Goal: Find specific page/section: Find specific page/section

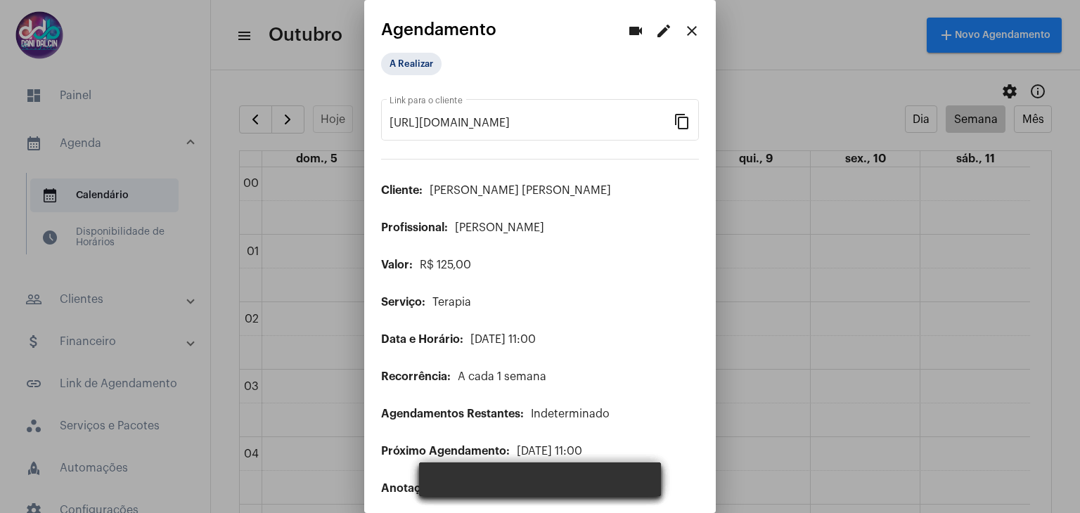
scroll to position [688, 0]
